Goal: Task Accomplishment & Management: Use online tool/utility

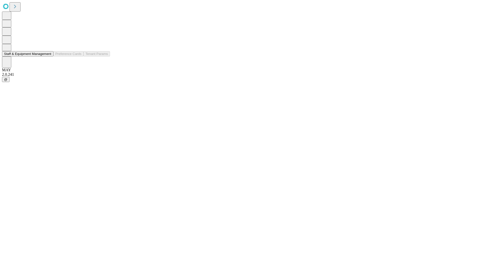
click at [48, 56] on button "Staff & Equipment Management" at bounding box center [27, 53] width 51 height 5
